Goal: Transaction & Acquisition: Subscribe to service/newsletter

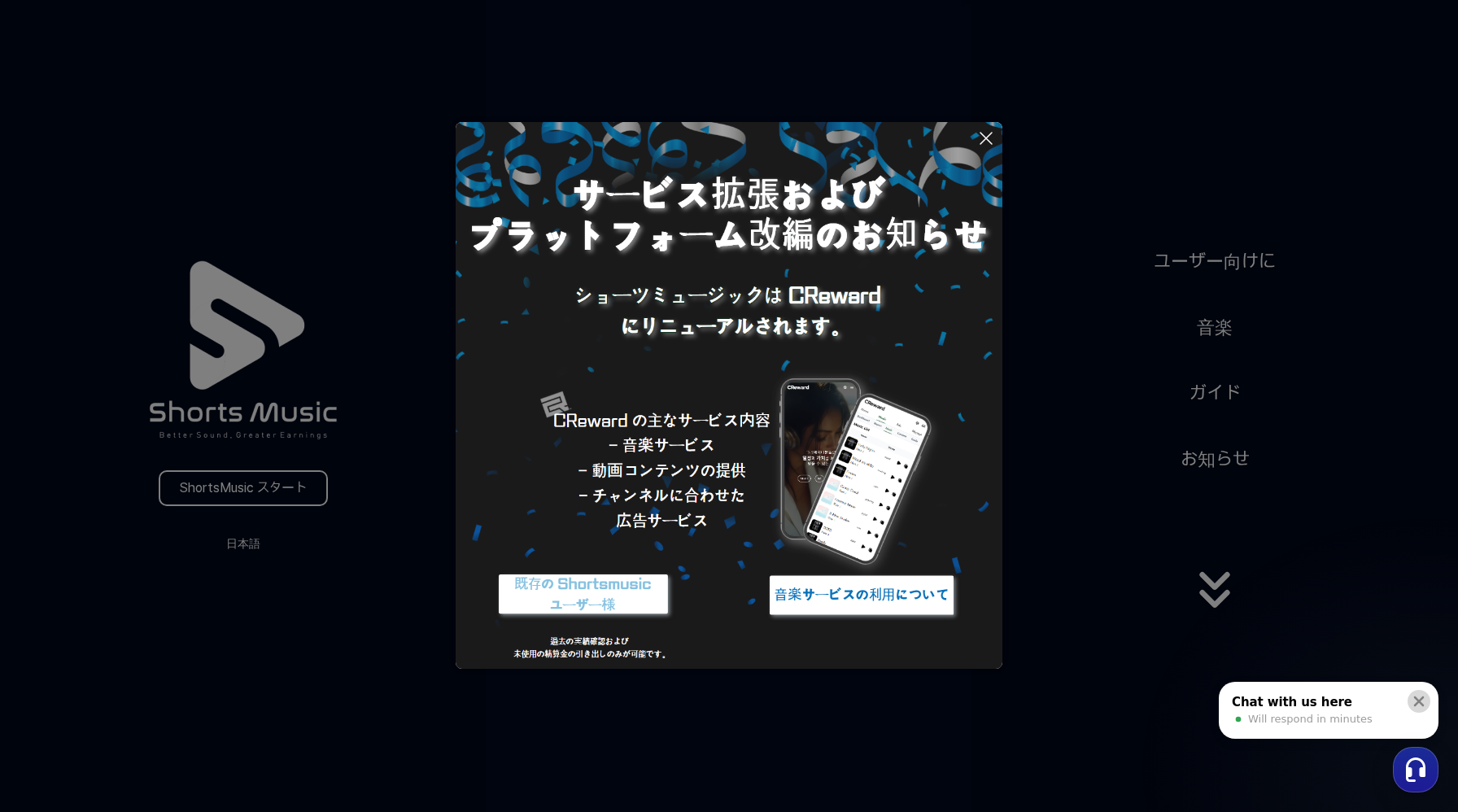
click at [1425, 700] on icon at bounding box center [1419, 700] width 16 height 16
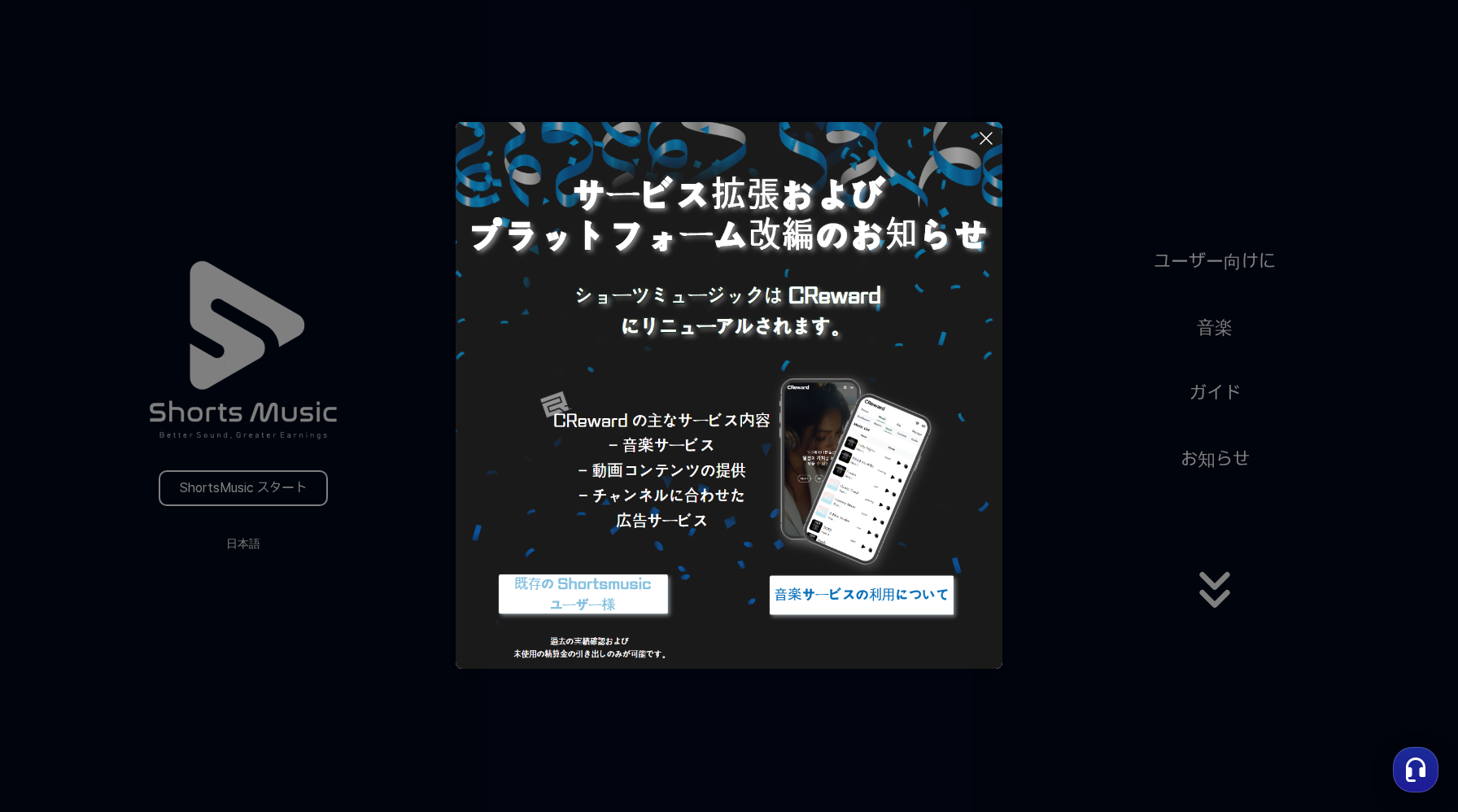
click at [985, 134] on icon at bounding box center [986, 138] width 19 height 19
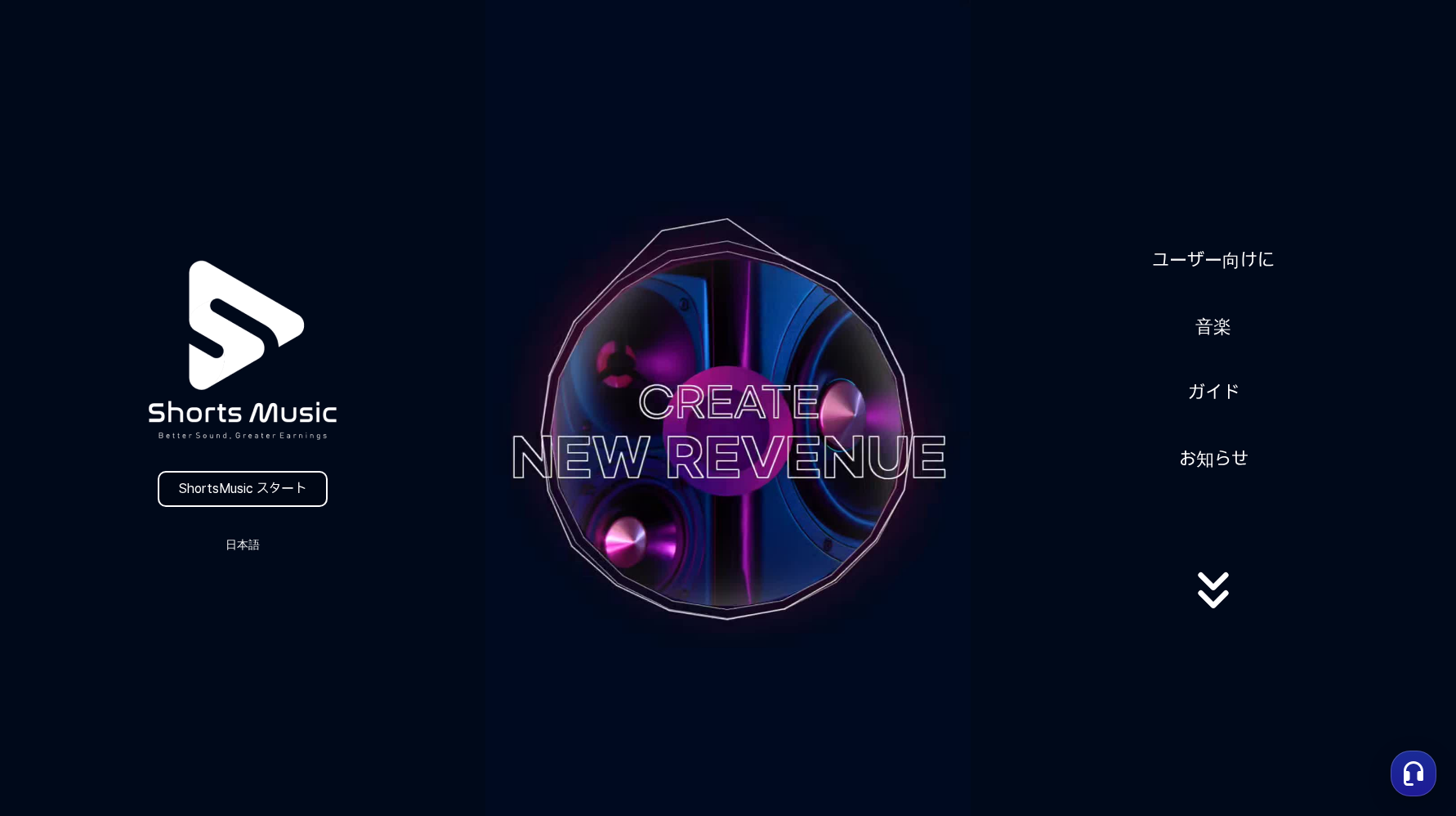
click at [291, 482] on link "ShortsMusic スタート" at bounding box center [243, 489] width 170 height 36
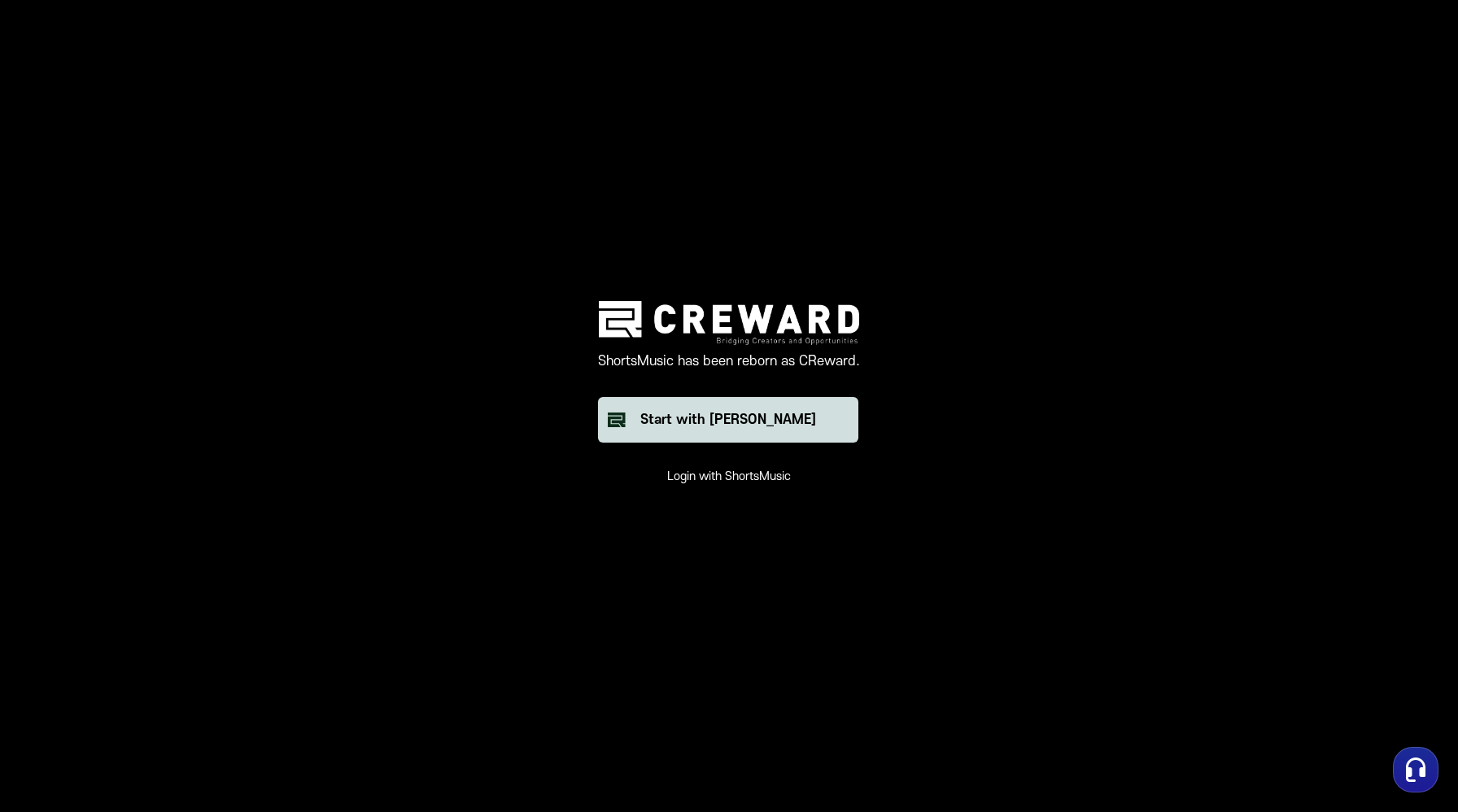
click at [755, 412] on div "Start with [PERSON_NAME]" at bounding box center [728, 419] width 176 height 19
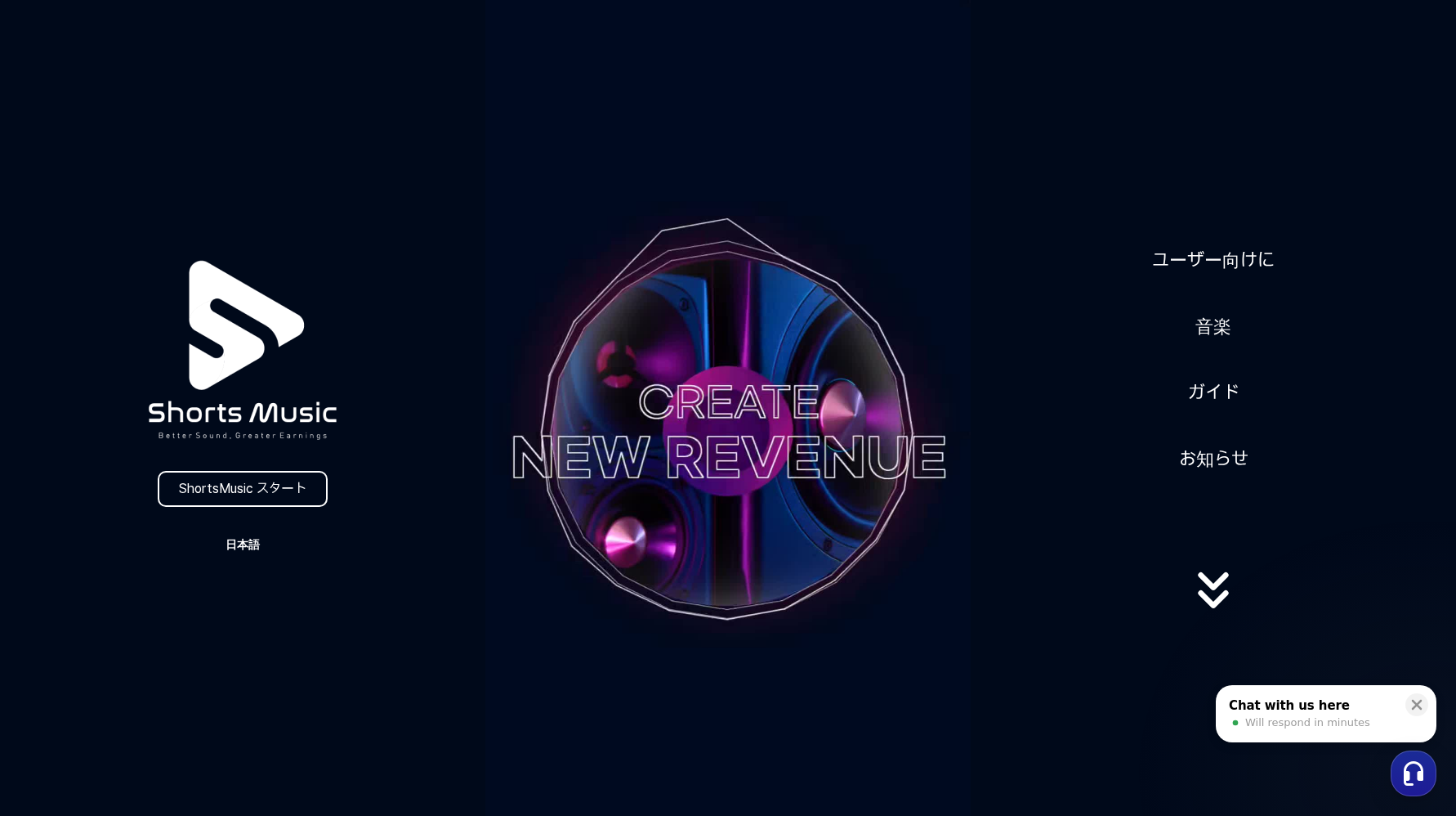
click at [244, 547] on button "日本語" at bounding box center [243, 544] width 78 height 23
click at [237, 498] on button at bounding box center [728, 408] width 1456 height 816
click at [244, 475] on link "ShortsMusic スタート" at bounding box center [243, 489] width 170 height 36
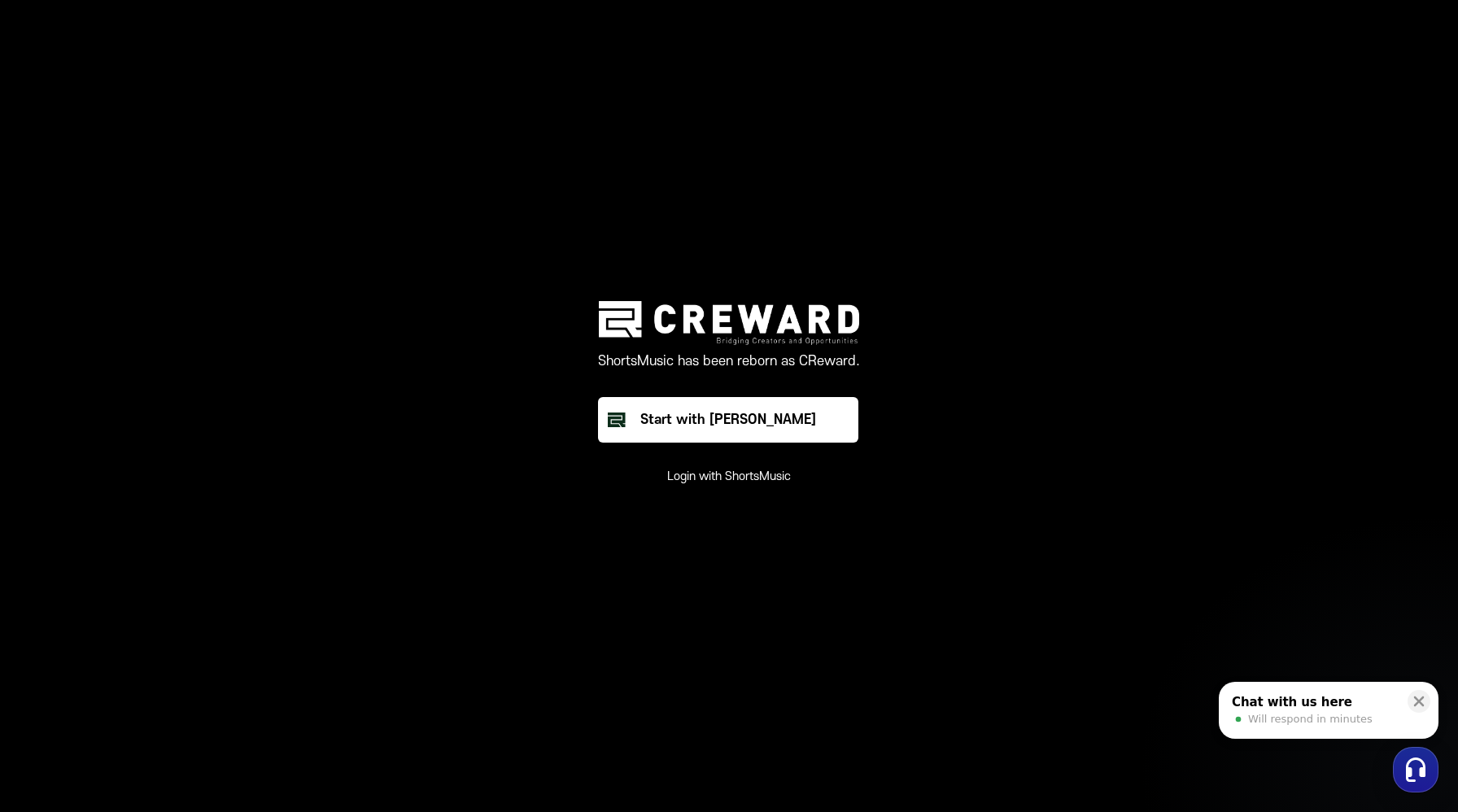
click at [739, 482] on button "Login with ShortsMusic" at bounding box center [728, 476] width 123 height 16
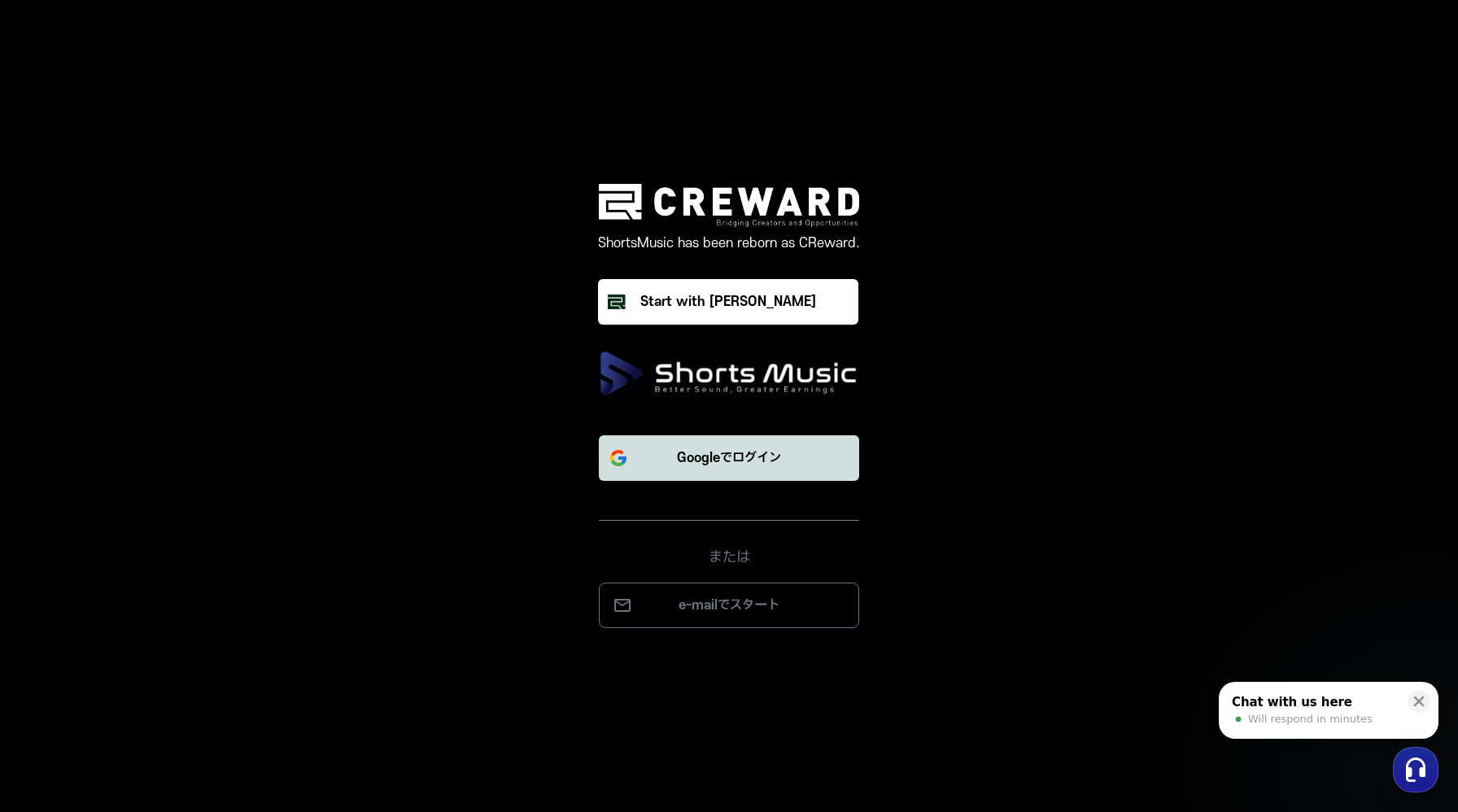
click at [732, 459] on p "Googleでログイン" at bounding box center [729, 457] width 104 height 19
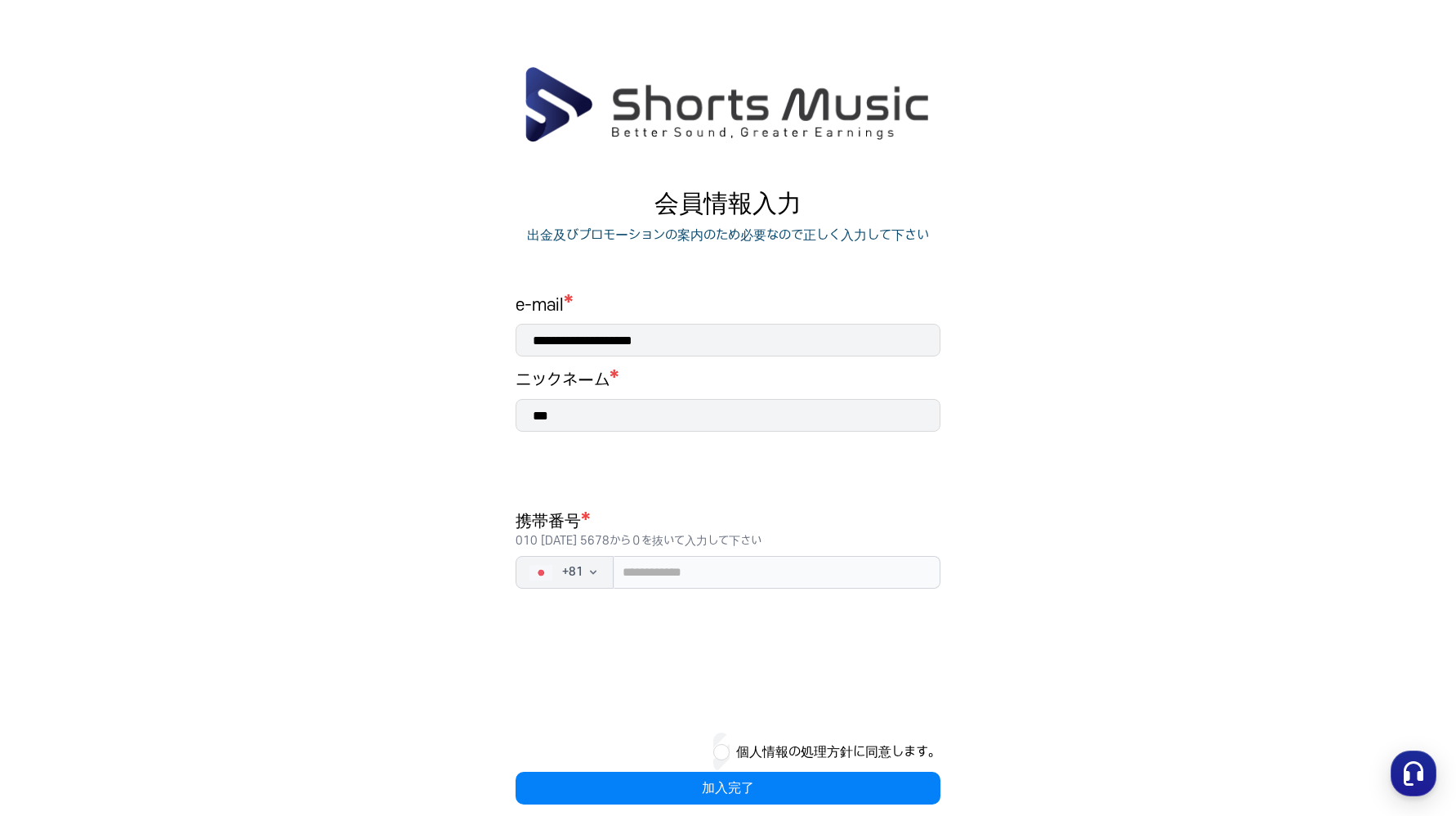
click at [706, 423] on input "***" at bounding box center [728, 415] width 425 height 33
click at [667, 563] on input "tel" at bounding box center [777, 572] width 327 height 33
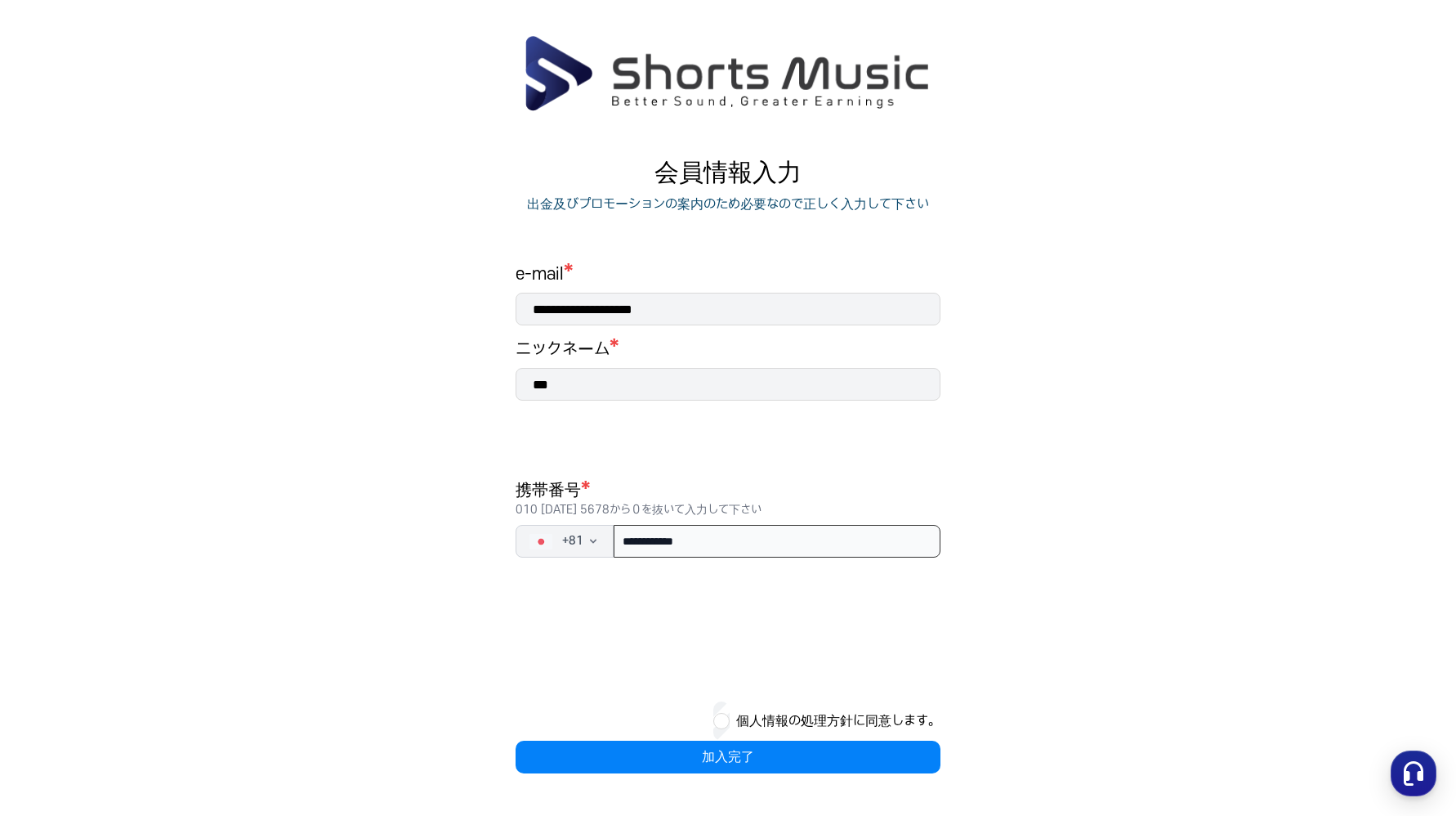
scroll to position [66, 0]
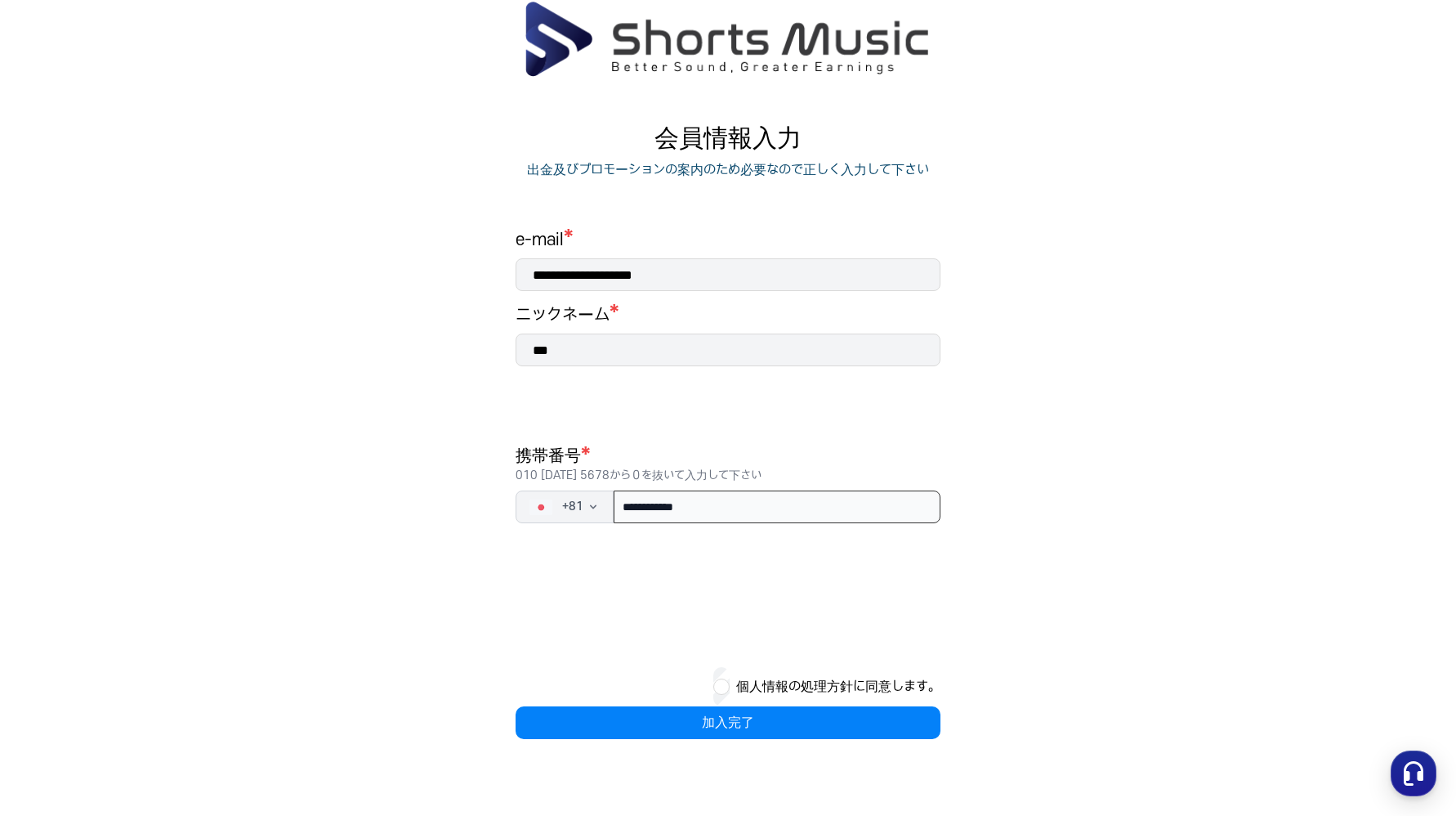
type input "**********"
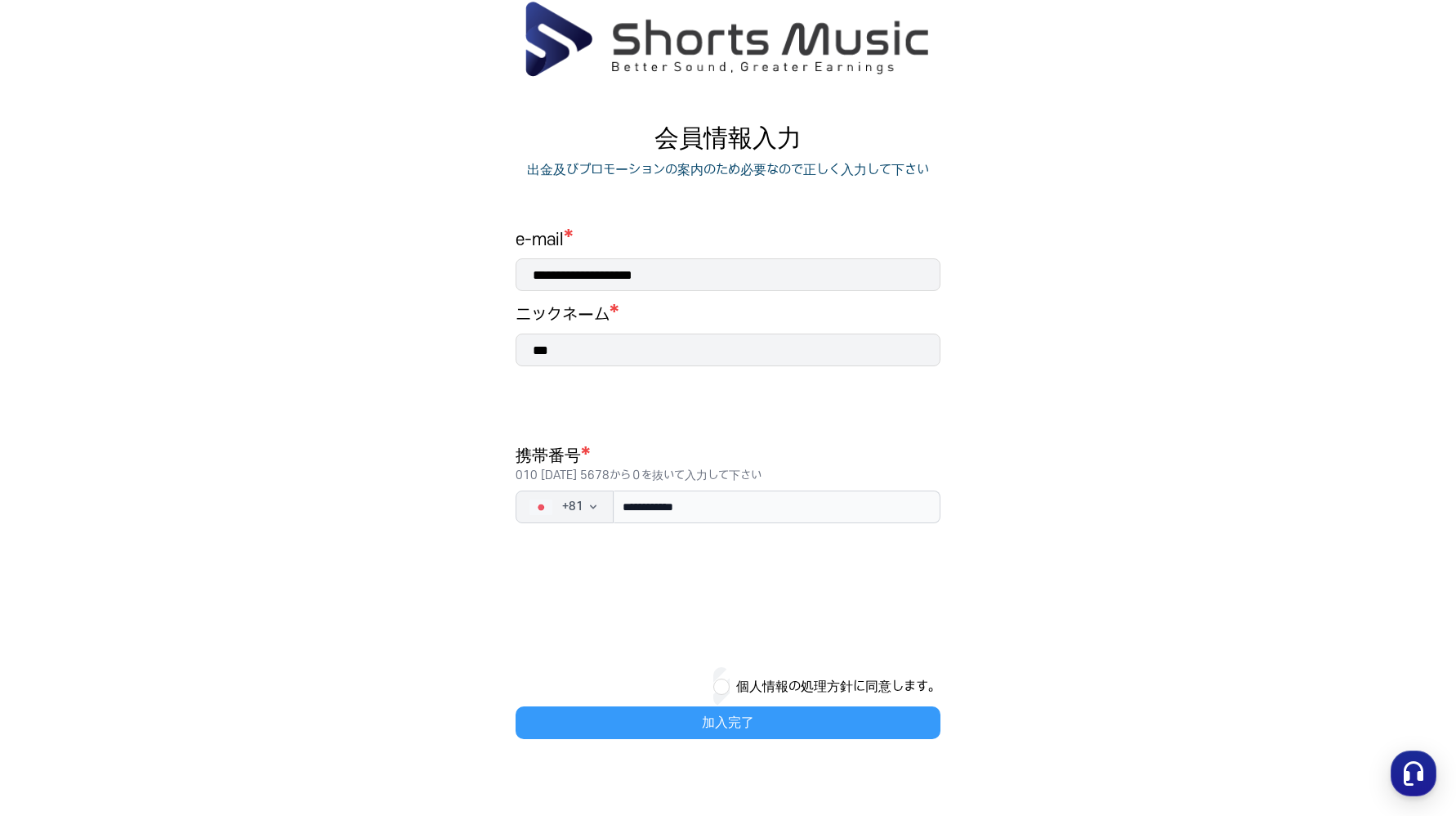
click at [682, 722] on button "加入完了" at bounding box center [728, 722] width 425 height 33
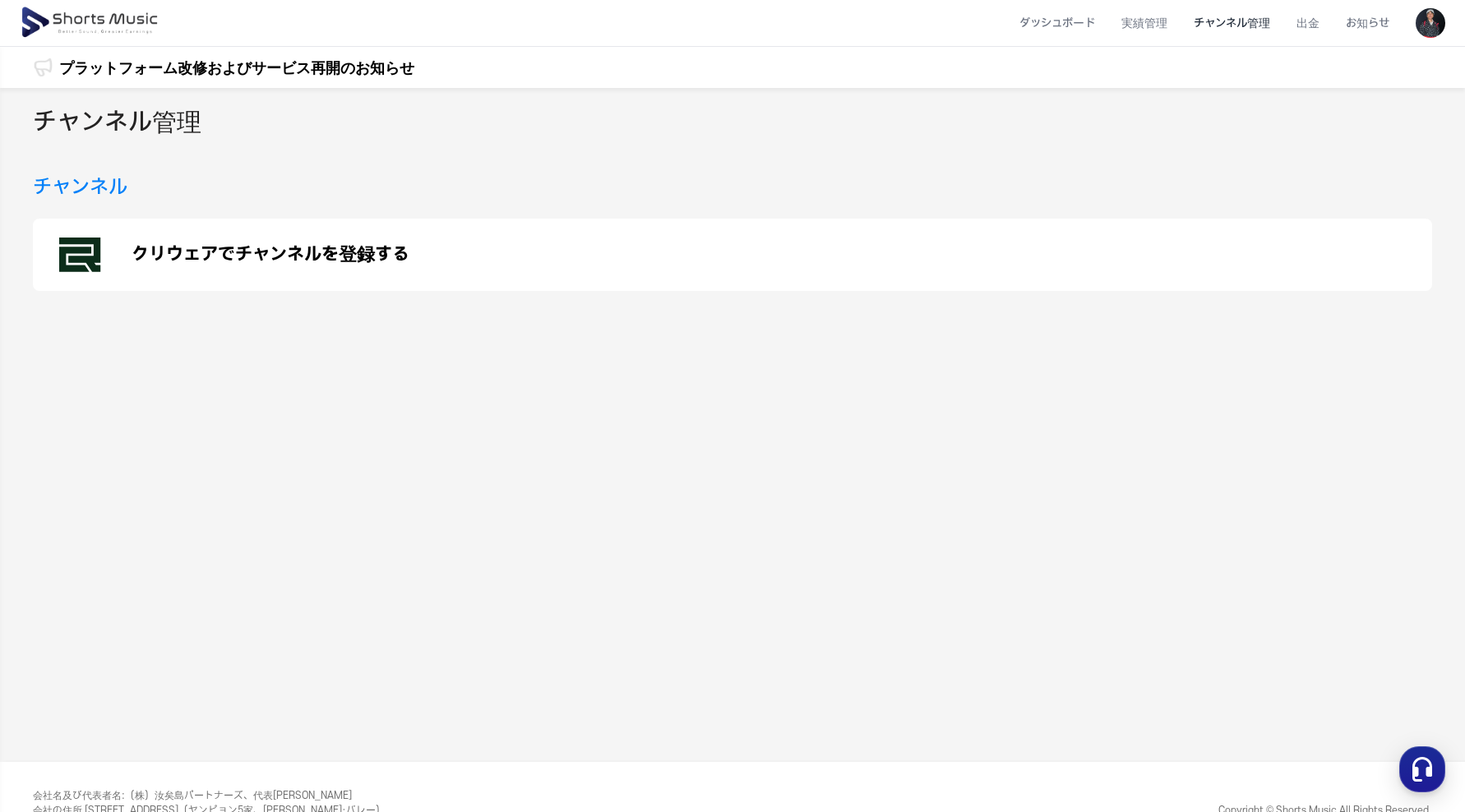
click at [249, 251] on p "クリウェアでチャンネルを登録する" at bounding box center [270, 254] width 278 height 19
